Goal: Find contact information: Find contact information

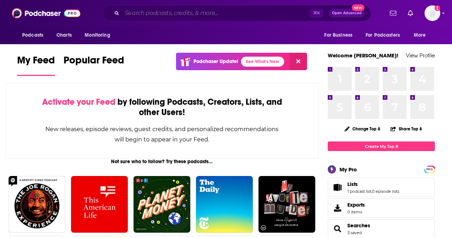
click at [182, 11] on input "Search podcasts, credits, & more..." at bounding box center [216, 12] width 188 height 11
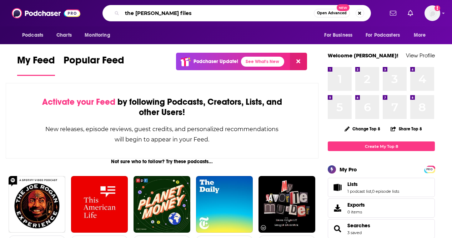
type input "the [PERSON_NAME] files"
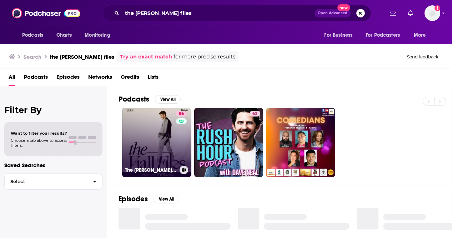
click at [159, 136] on link "86 The [PERSON_NAME] Files" at bounding box center [156, 142] width 69 height 69
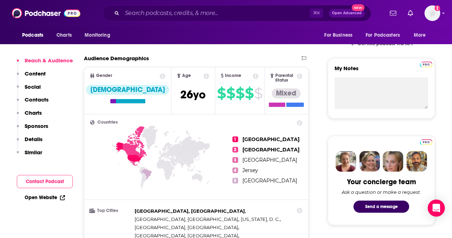
scroll to position [232, 0]
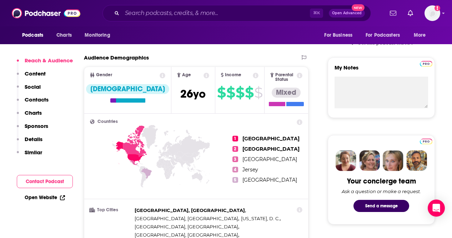
click at [54, 183] on button "Contact Podcast" at bounding box center [45, 181] width 56 height 13
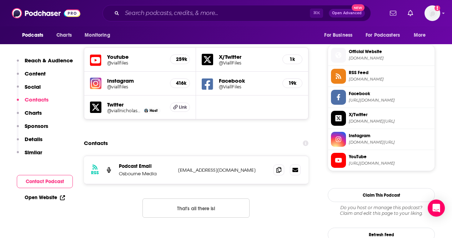
scroll to position [629, 0]
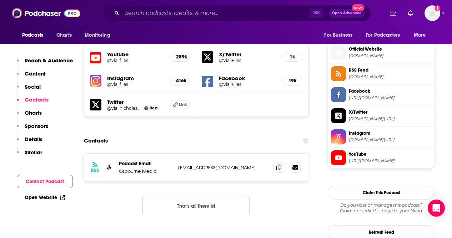
click at [45, 198] on link "Open Website" at bounding box center [45, 198] width 40 height 6
